Goal: Task Accomplishment & Management: Manage account settings

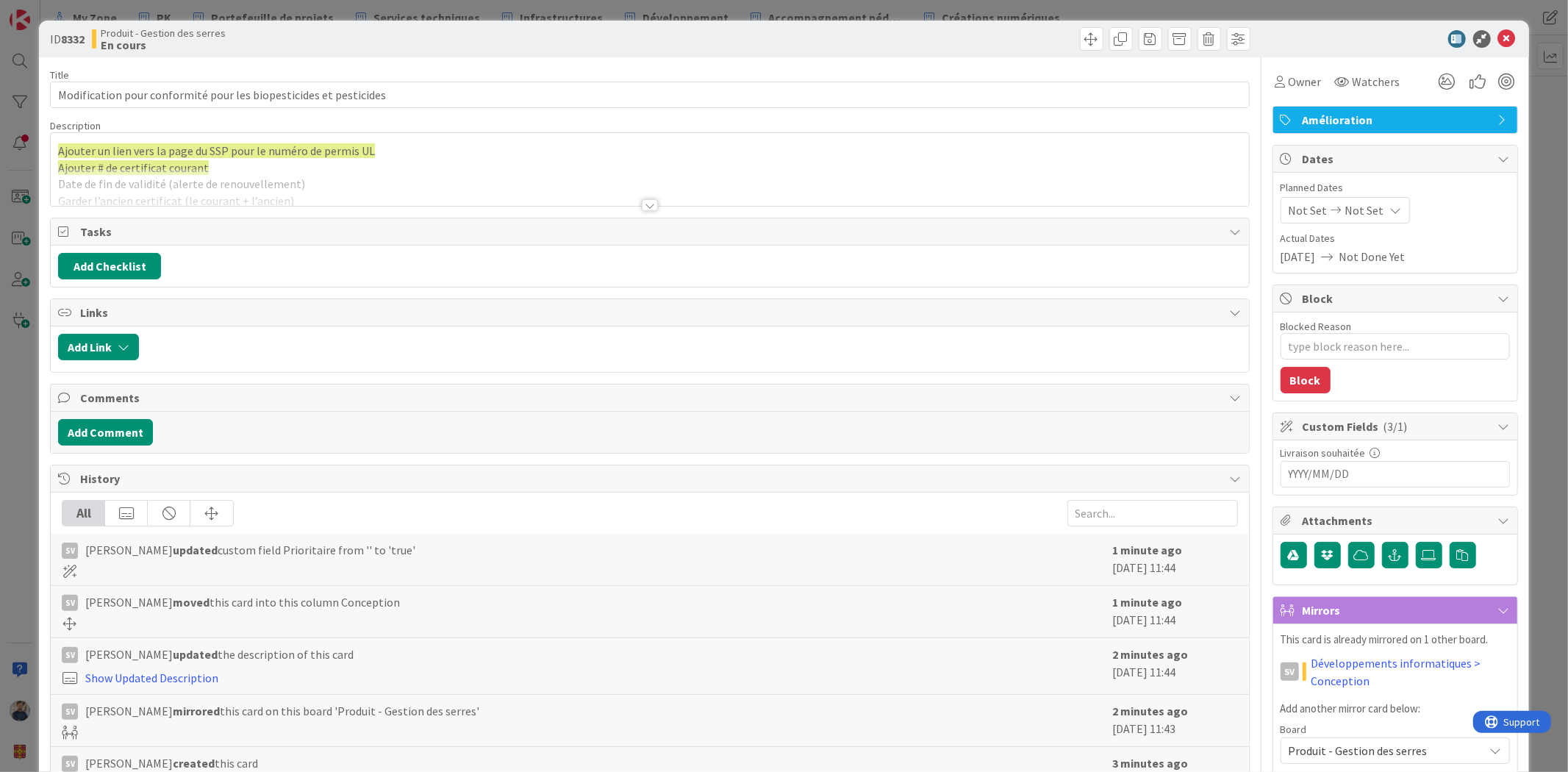
click at [1529, 343] on div "ID 8332 Produit - Gestion des serres En cours Title 65 / 128 Modification pour …" at bounding box center [784, 386] width 1568 height 772
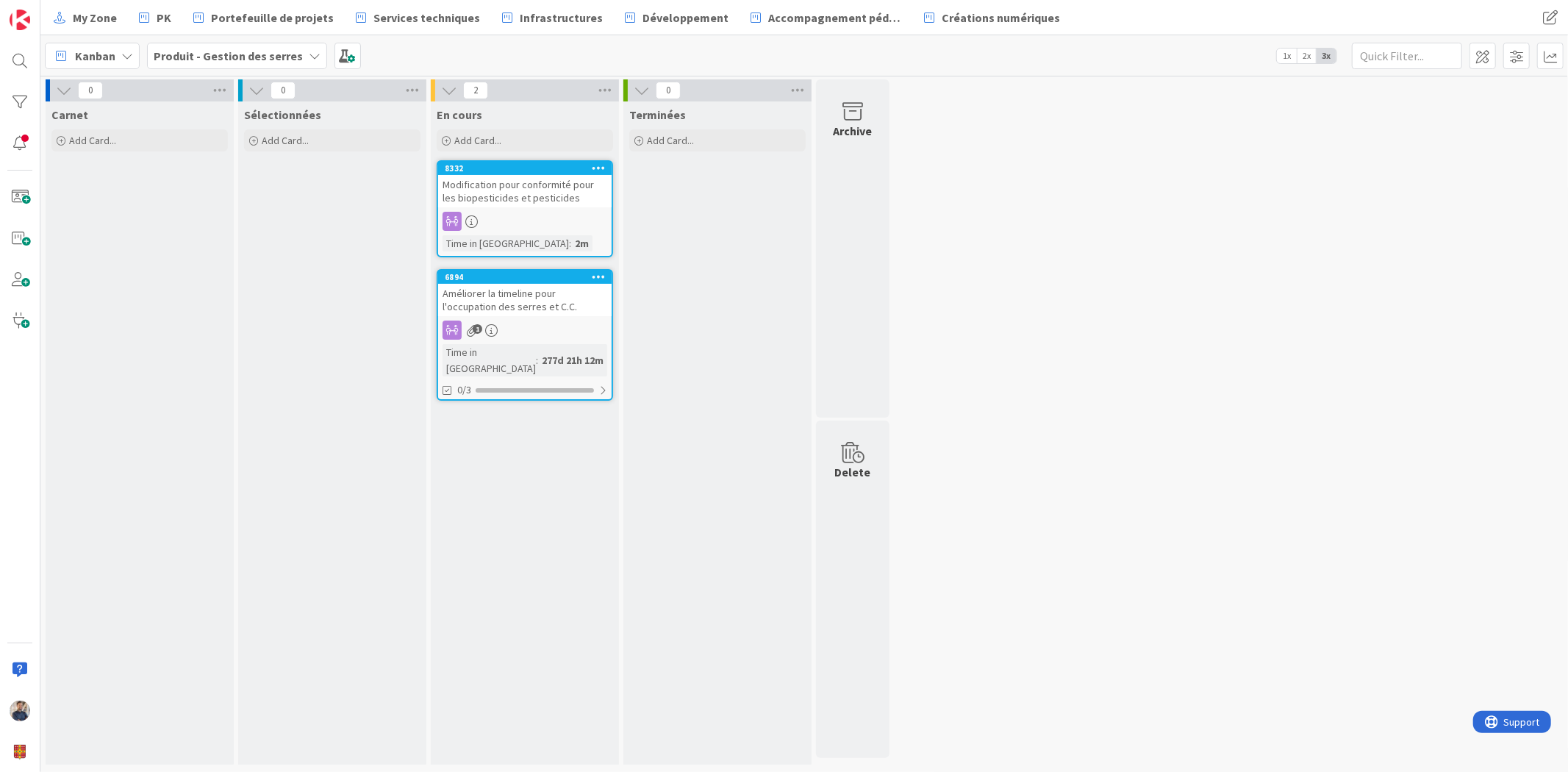
click at [535, 186] on div "Modification pour conformité pour les biopesticides et pesticides" at bounding box center [525, 191] width 173 height 32
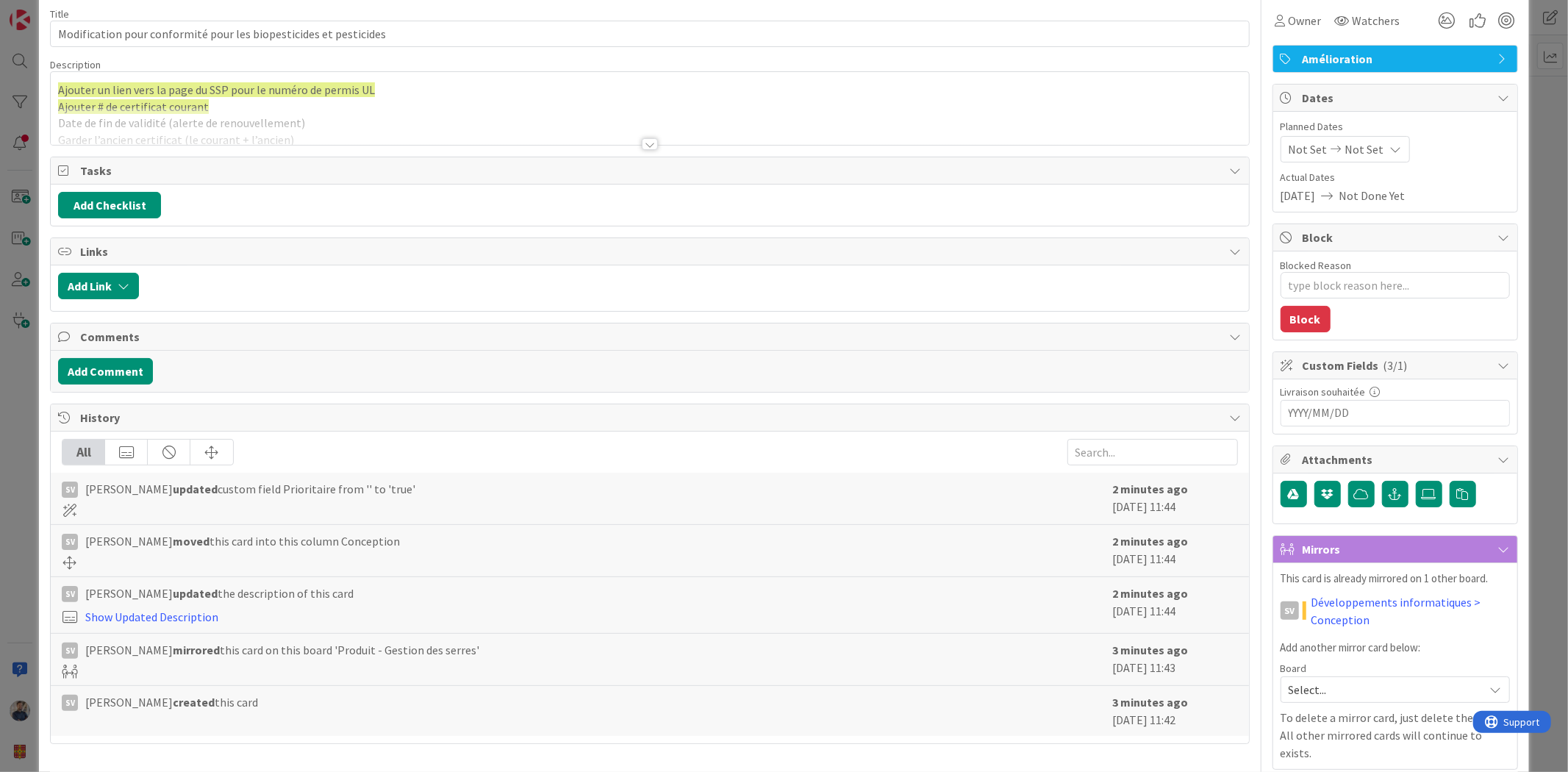
scroll to position [91, 0]
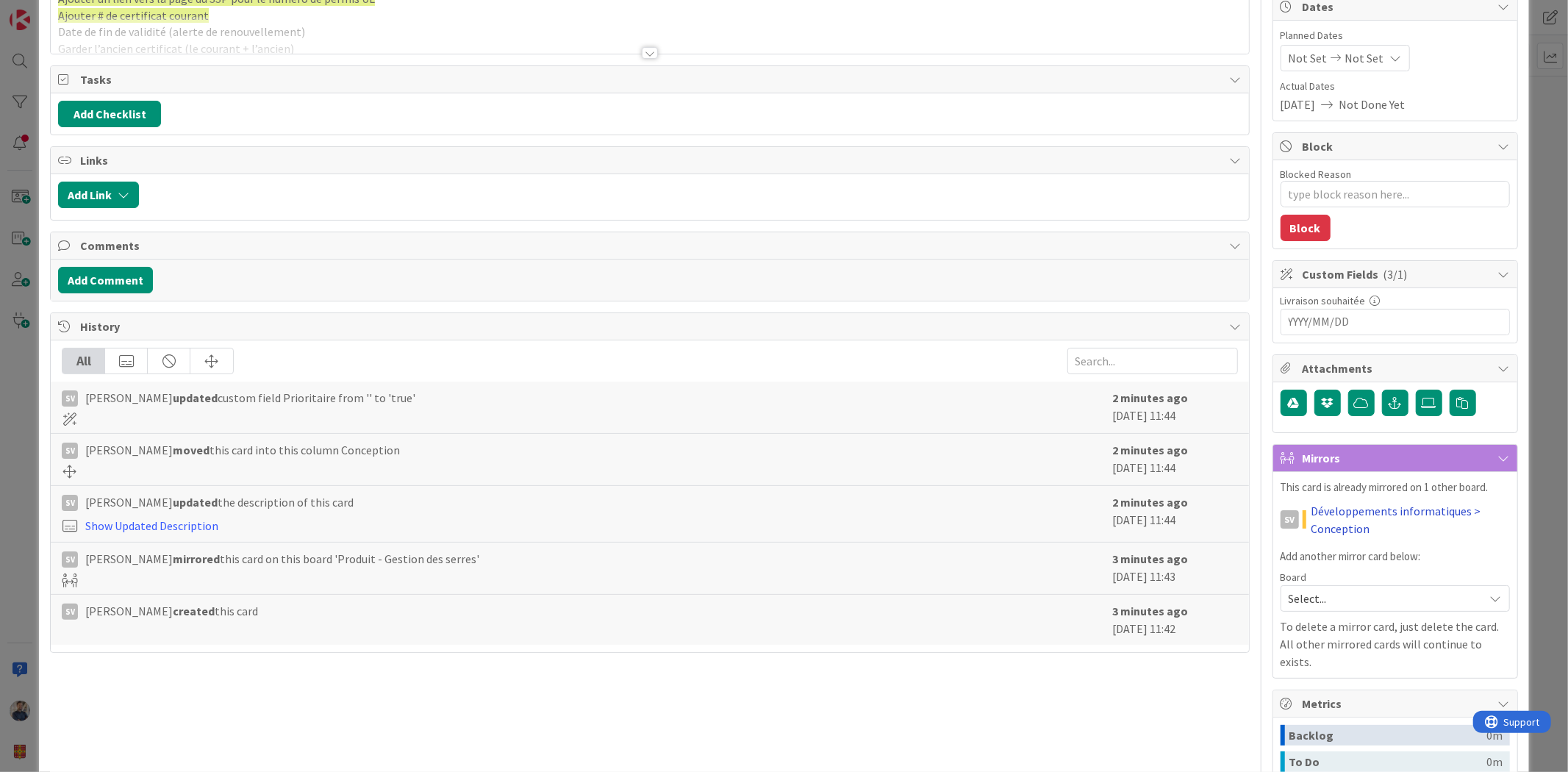
click at [1329, 518] on link "Développements informatiques > Conception" at bounding box center [1410, 519] width 199 height 35
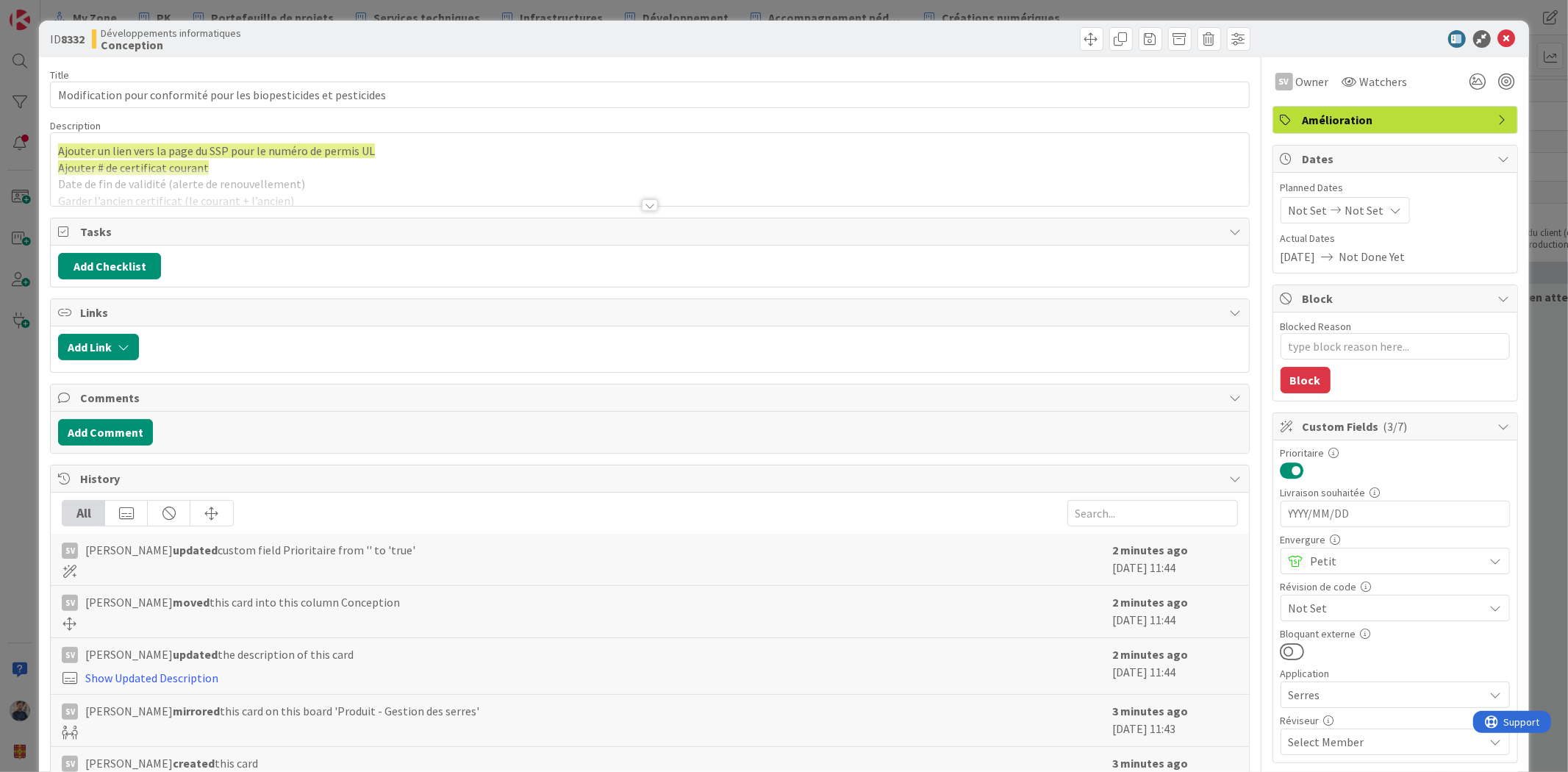
scroll to position [1, 0]
click at [1554, 305] on div "ID 8332 Développements informatiques Conception Title 65 / 128 Modification pou…" at bounding box center [784, 386] width 1568 height 772
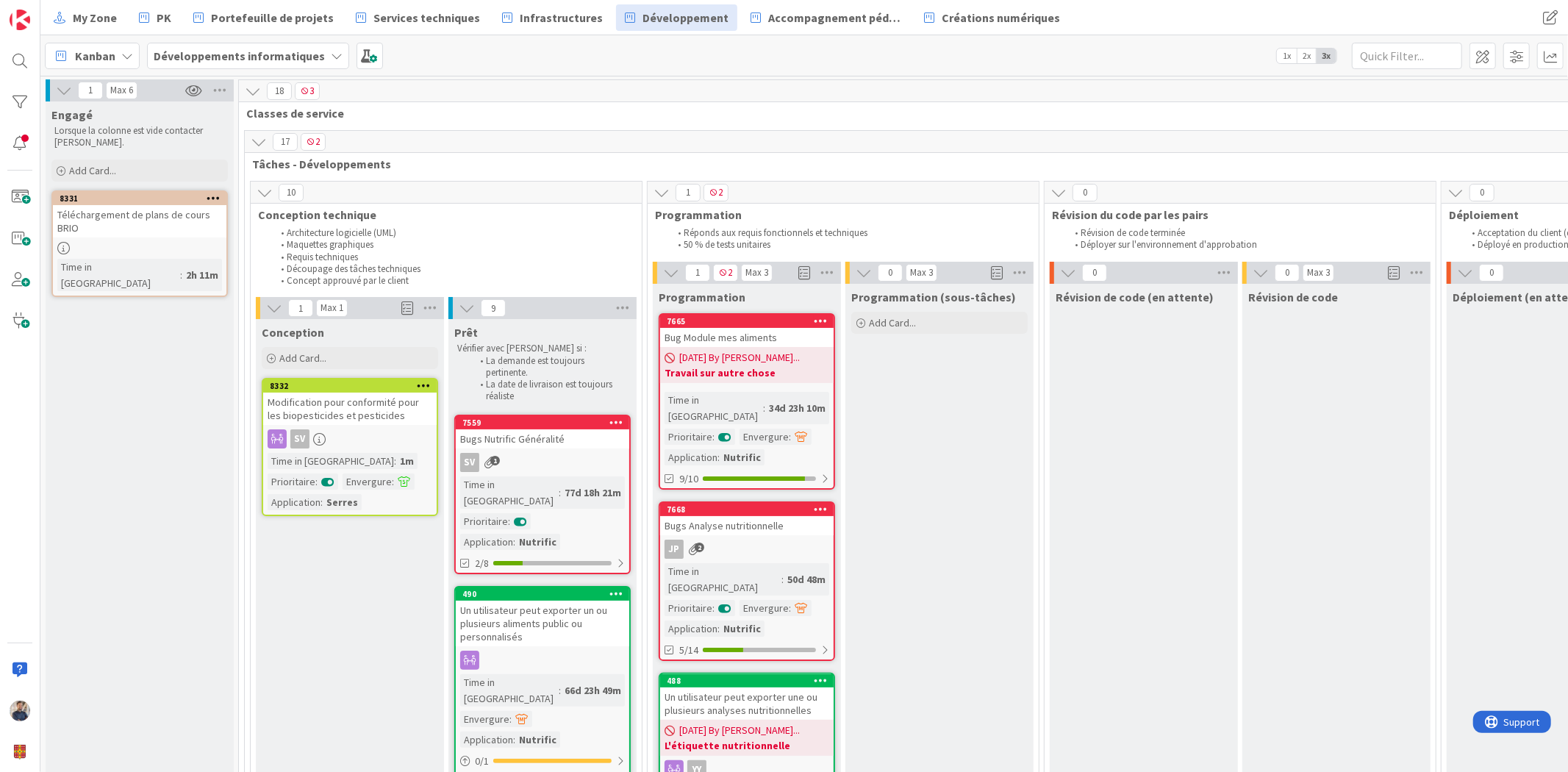
click at [364, 412] on div "Modification pour conformité pour les biopesticides et pesticides" at bounding box center [349, 409] width 173 height 32
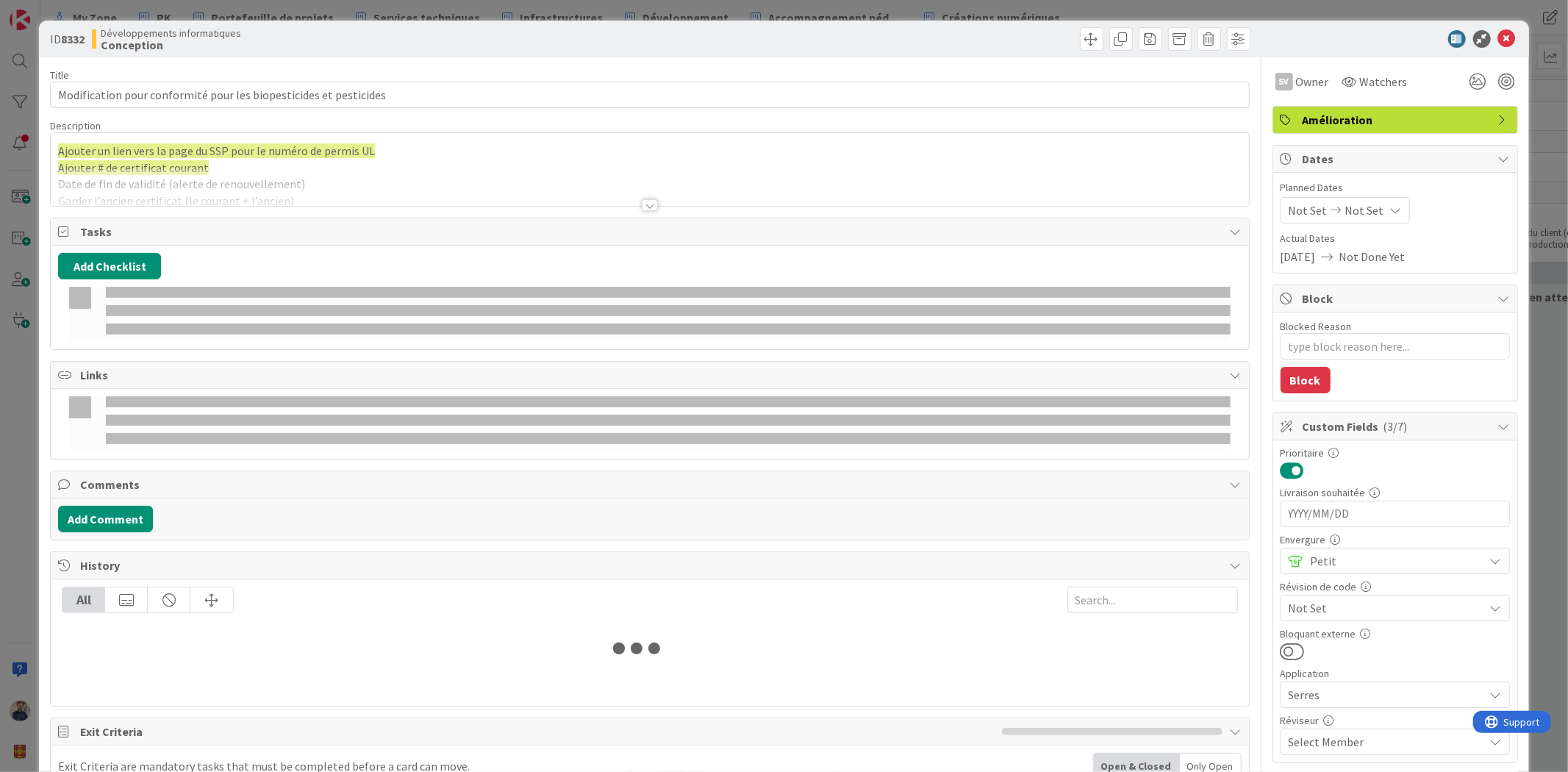
type textarea "x"
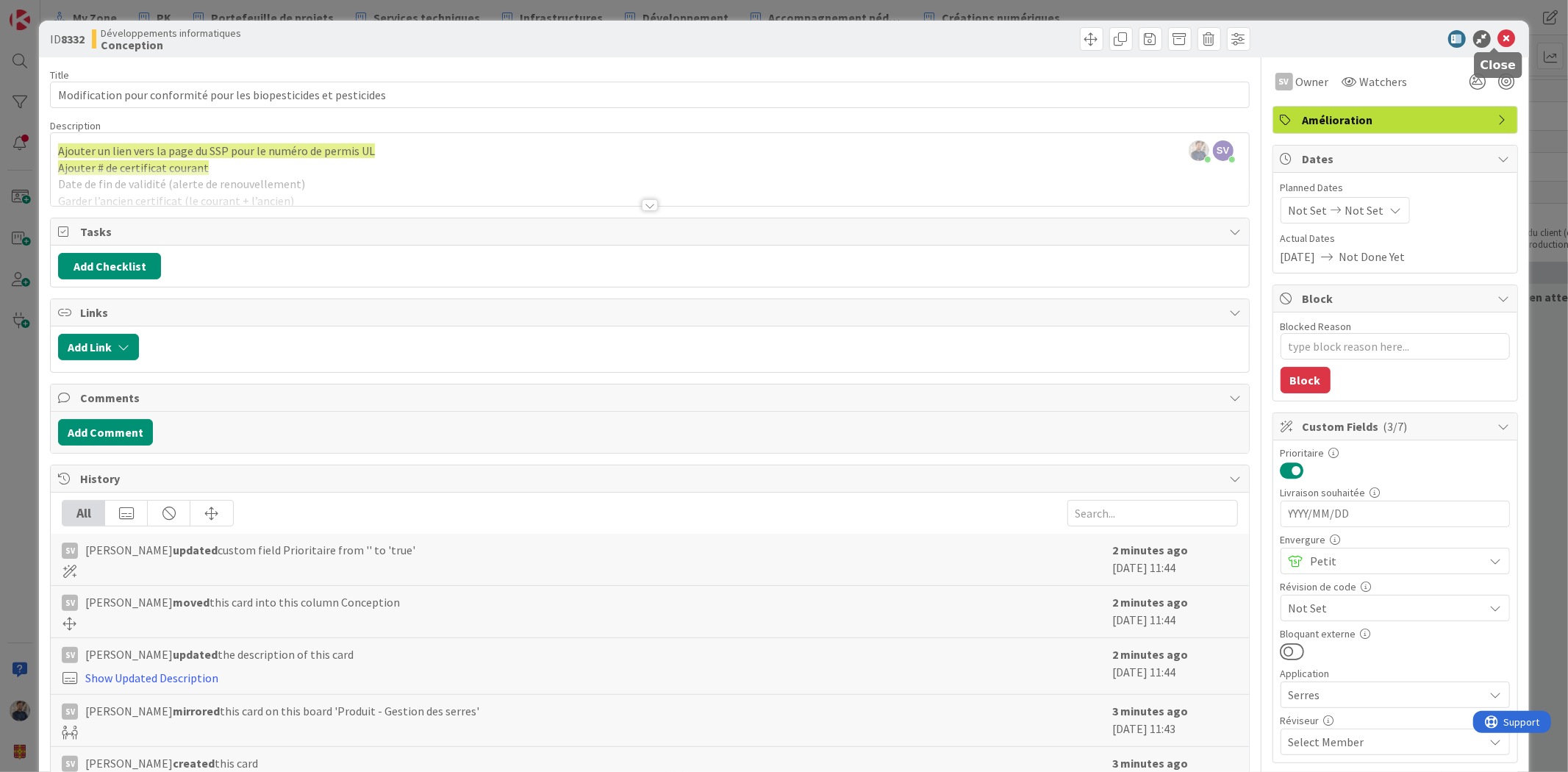
click at [1498, 33] on icon at bounding box center [1507, 39] width 18 height 18
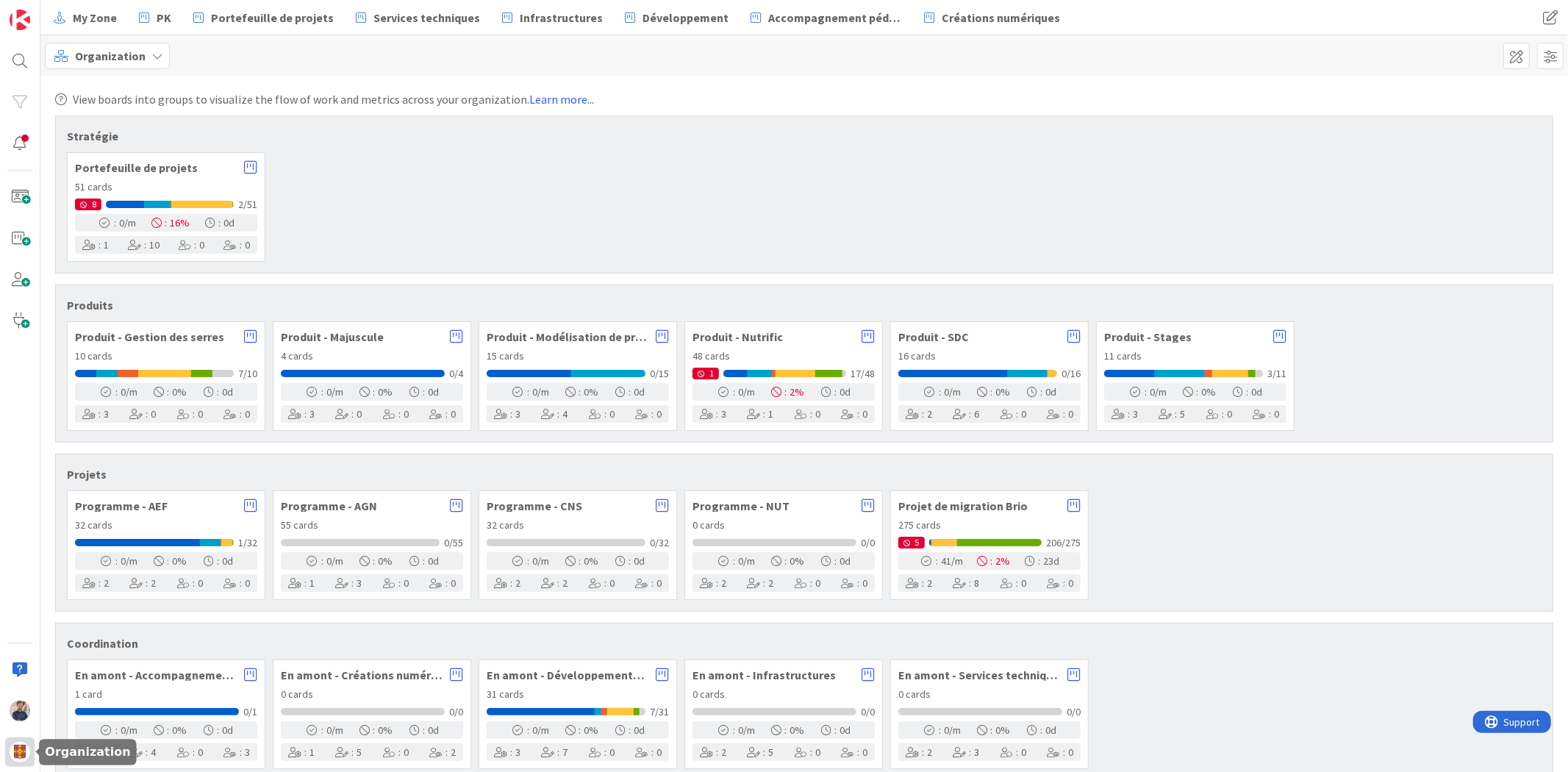
click at [17, 743] on img at bounding box center [20, 752] width 21 height 21
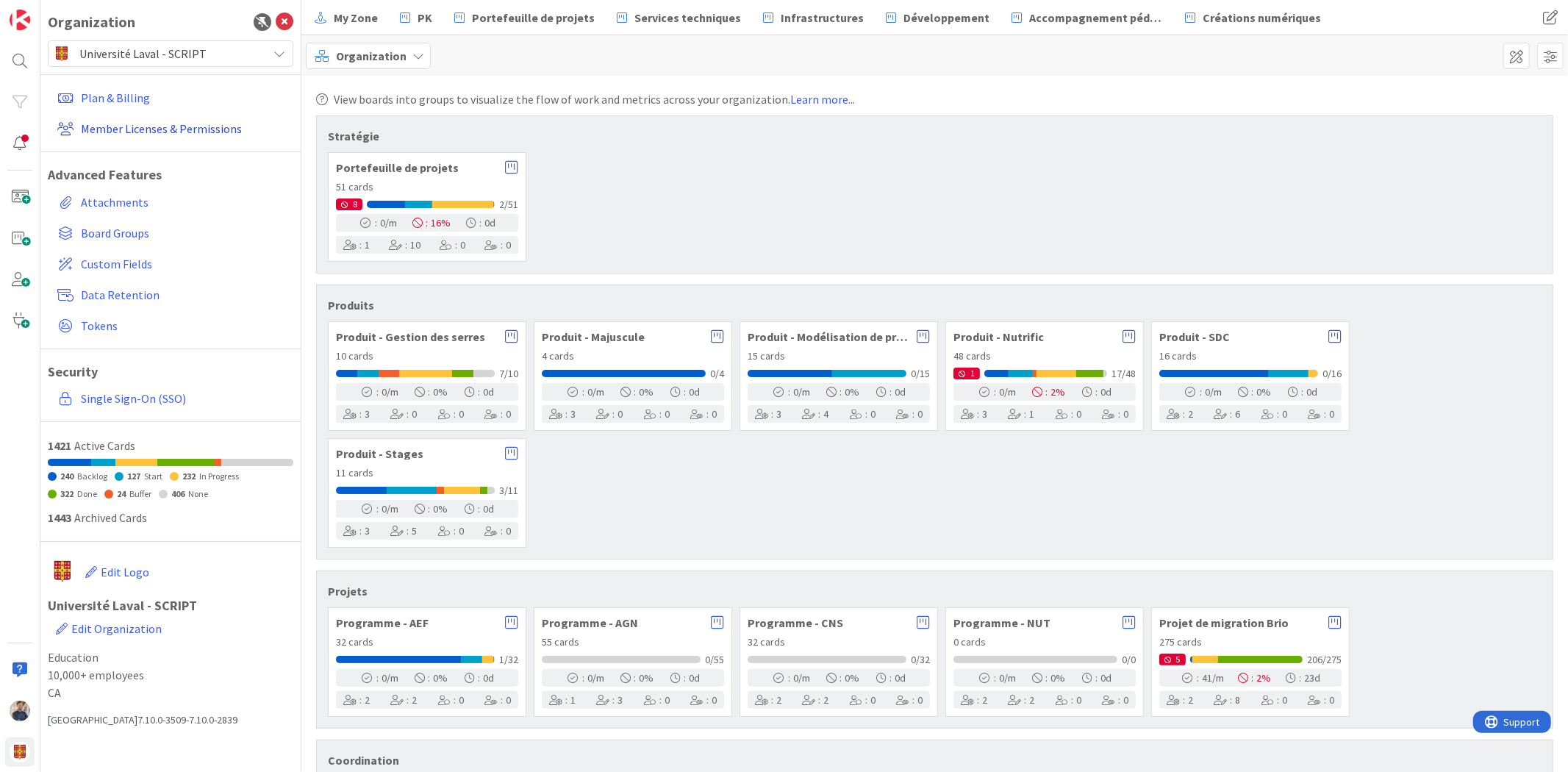
click at [177, 127] on link "Member Licenses & Permissions" at bounding box center [172, 129] width 242 height 27
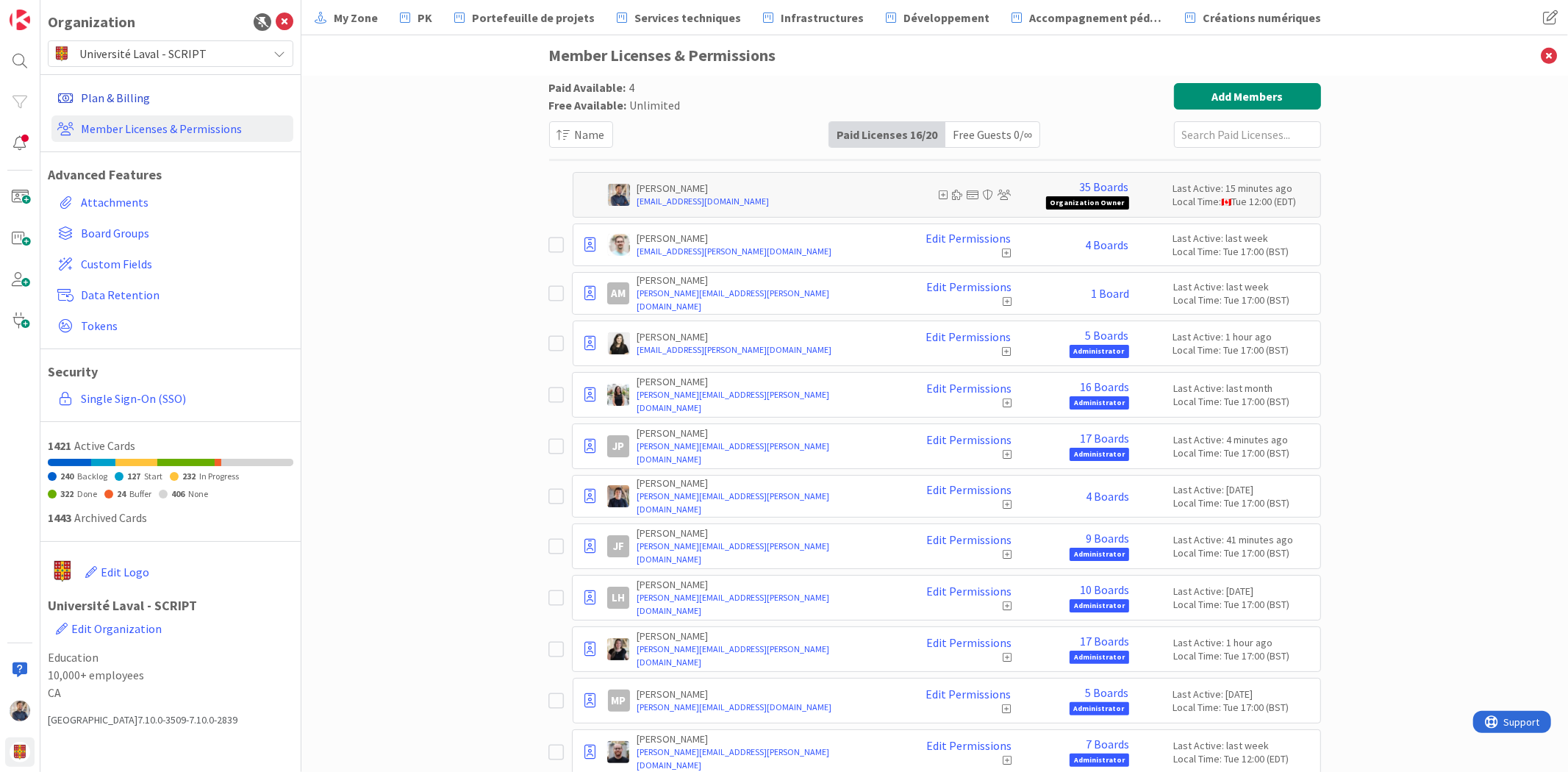
click at [133, 100] on link "Plan & Billing" at bounding box center [172, 98] width 242 height 27
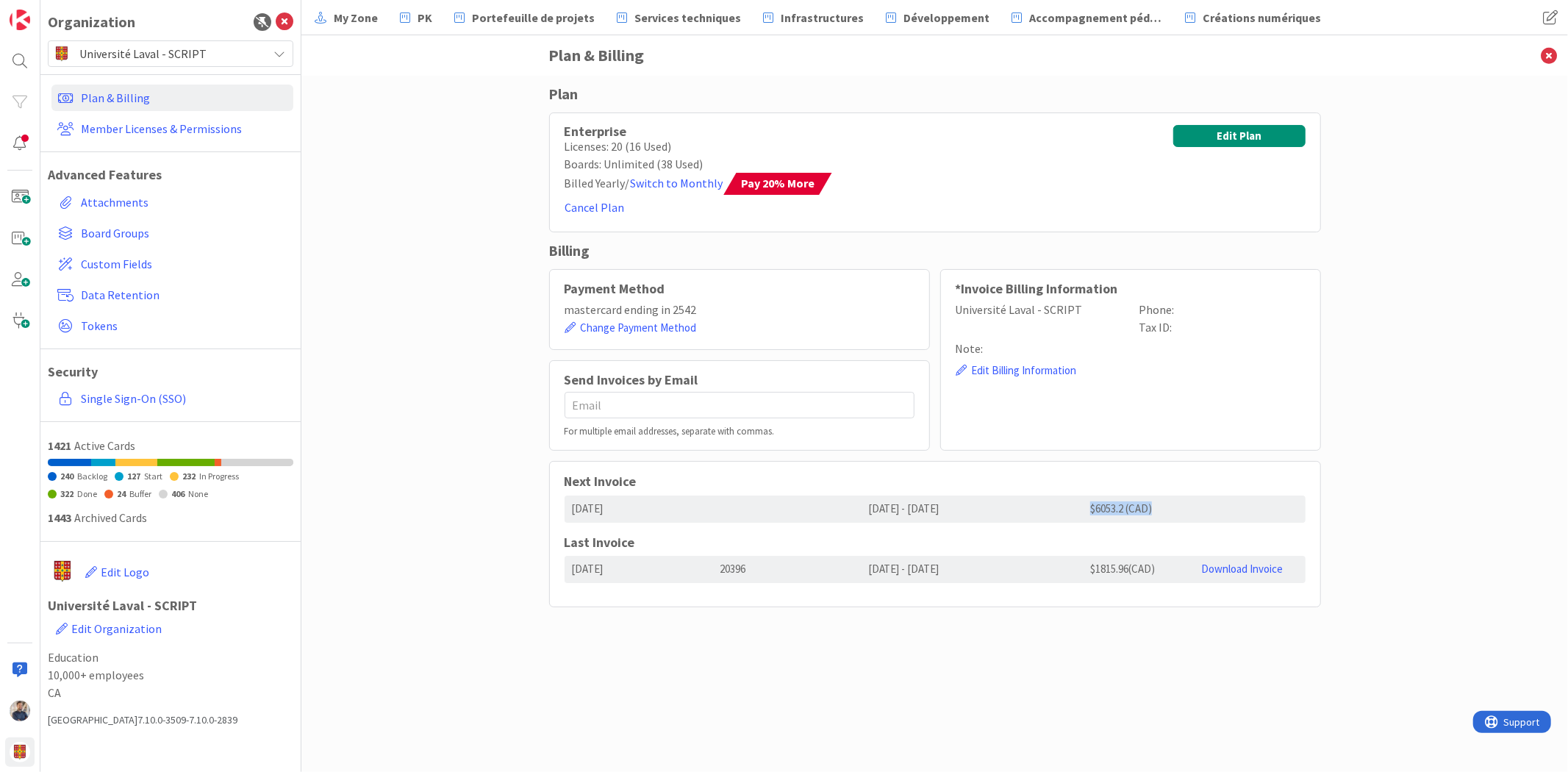
drag, startPoint x: 1085, startPoint y: 505, endPoint x: 1182, endPoint y: 510, distance: 97.1
click at [1182, 510] on div "$6053.2 (CAD)" at bounding box center [1138, 508] width 111 height 27
click at [1480, 274] on div "Plan Enterprise Licenses: 20 (16 Used) Boards: Unlimited (38 Used) Billed Yearl…" at bounding box center [934, 424] width 1267 height 696
click at [1404, 362] on div "Plan Enterprise Licenses: 20 (16 Used) Boards: Unlimited (38 Used) Billed Yearl…" at bounding box center [934, 424] width 1267 height 696
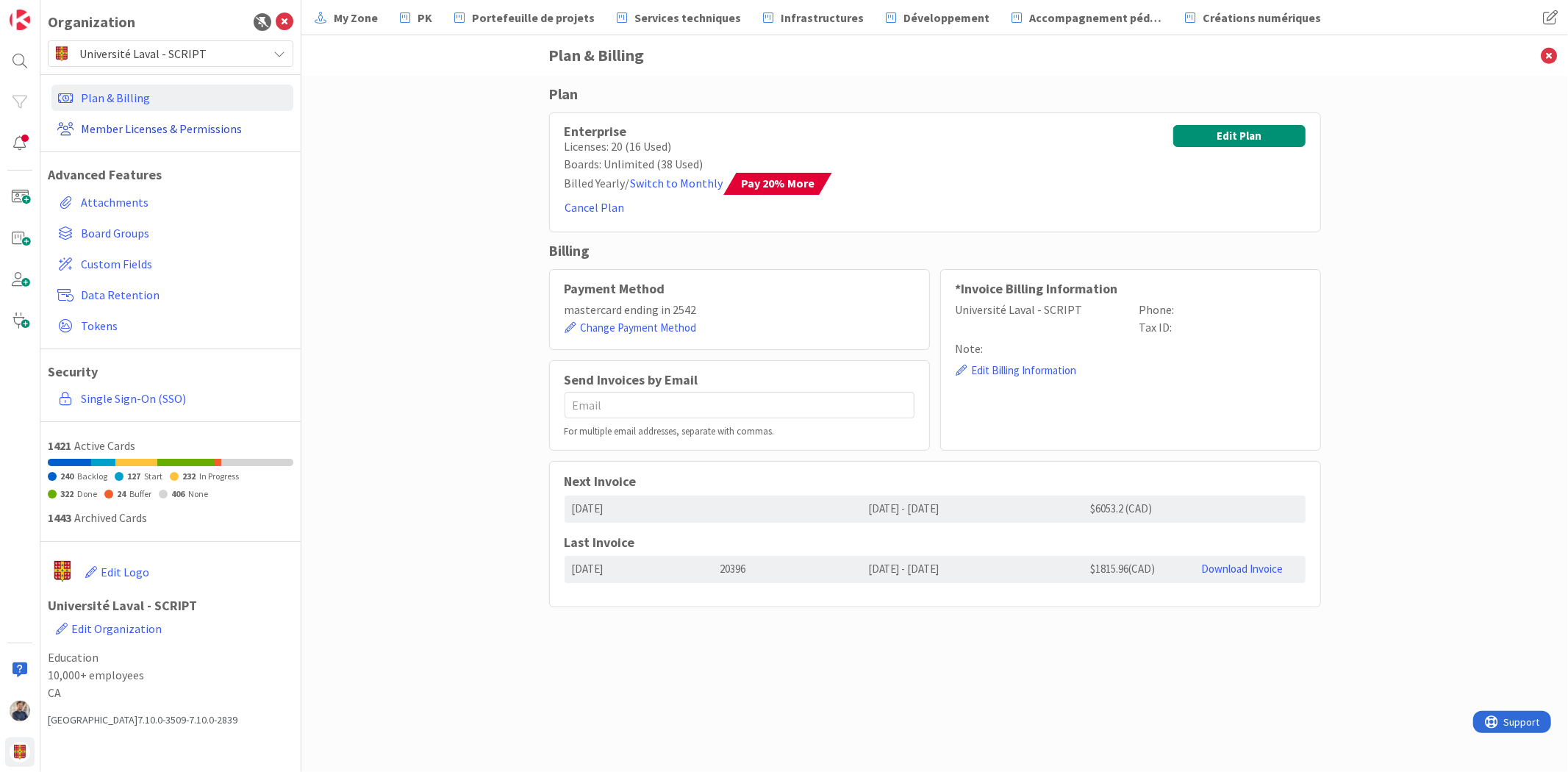
click at [169, 131] on link "Member Licenses & Permissions" at bounding box center [172, 129] width 242 height 27
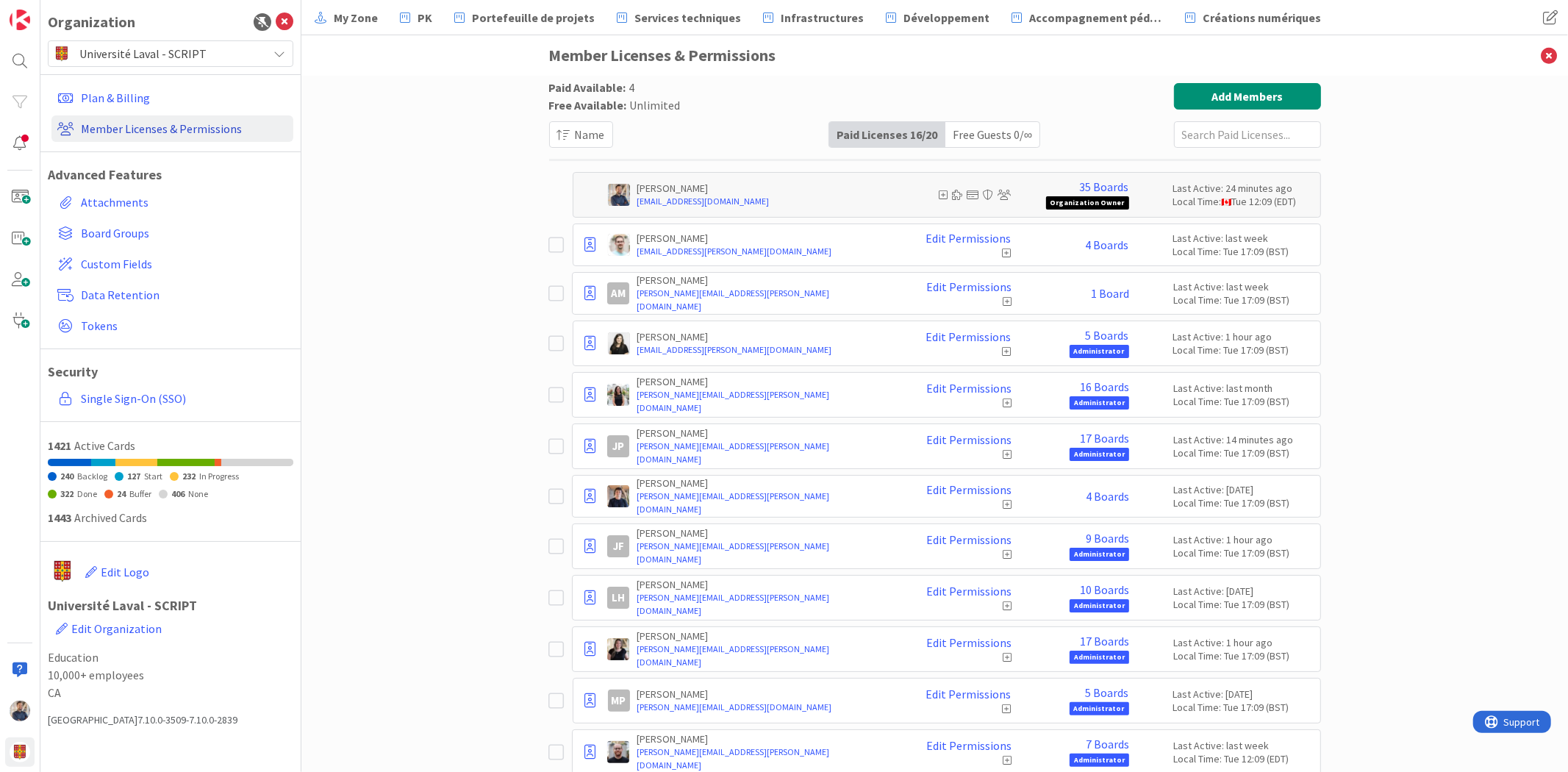
click at [206, 122] on link "Member Licenses & Permissions" at bounding box center [172, 129] width 242 height 27
click at [123, 96] on link "Plan & Billing" at bounding box center [172, 98] width 242 height 27
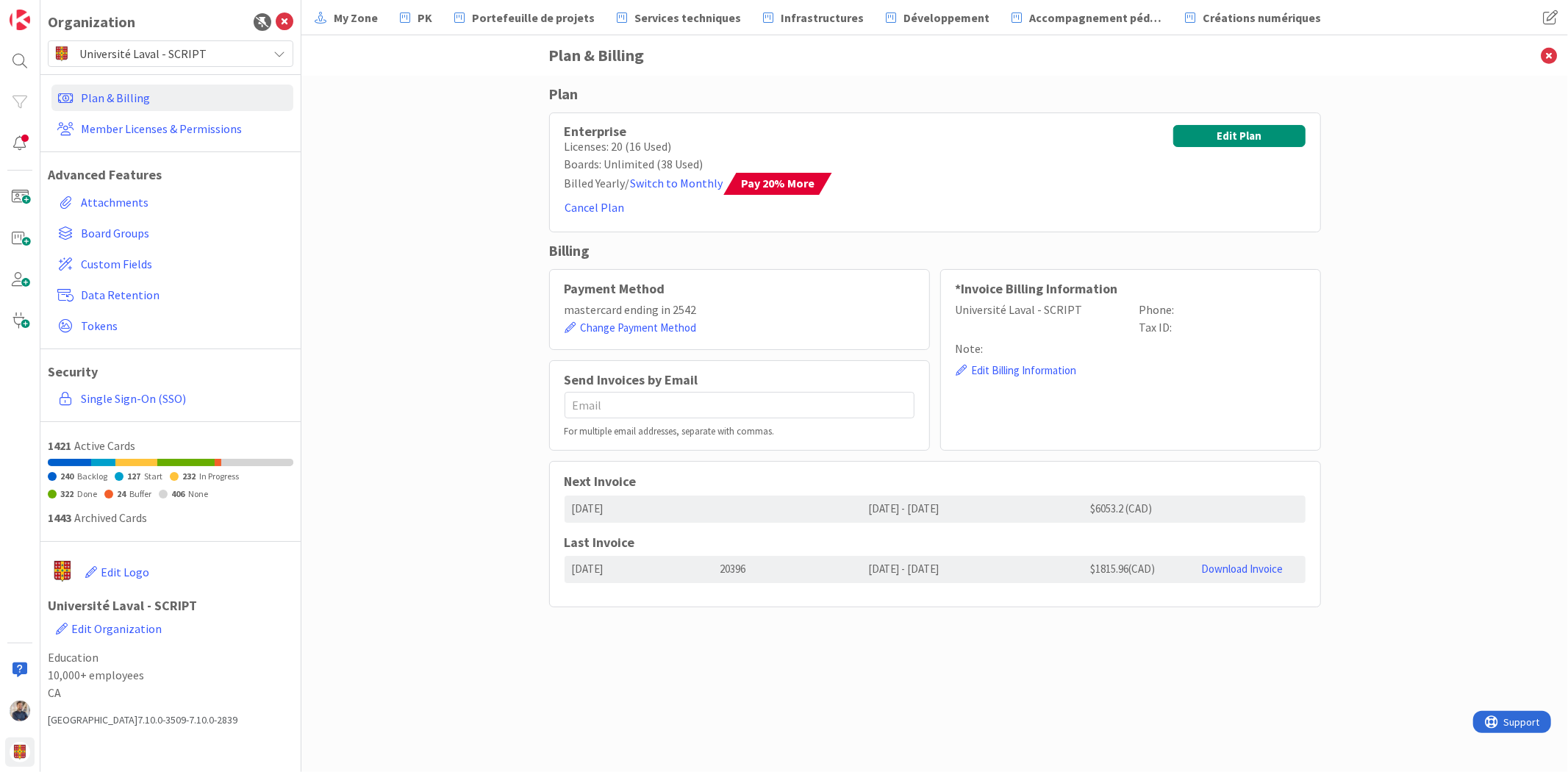
drag, startPoint x: 1004, startPoint y: 510, endPoint x: 886, endPoint y: 520, distance: 118.4
click at [886, 520] on div "2025/10/09 - 2026/10/09" at bounding box center [971, 508] width 222 height 27
click at [1053, 537] on h5 "Last Invoice" at bounding box center [935, 542] width 741 height 16
